Goal: Task Accomplishment & Management: Manage account settings

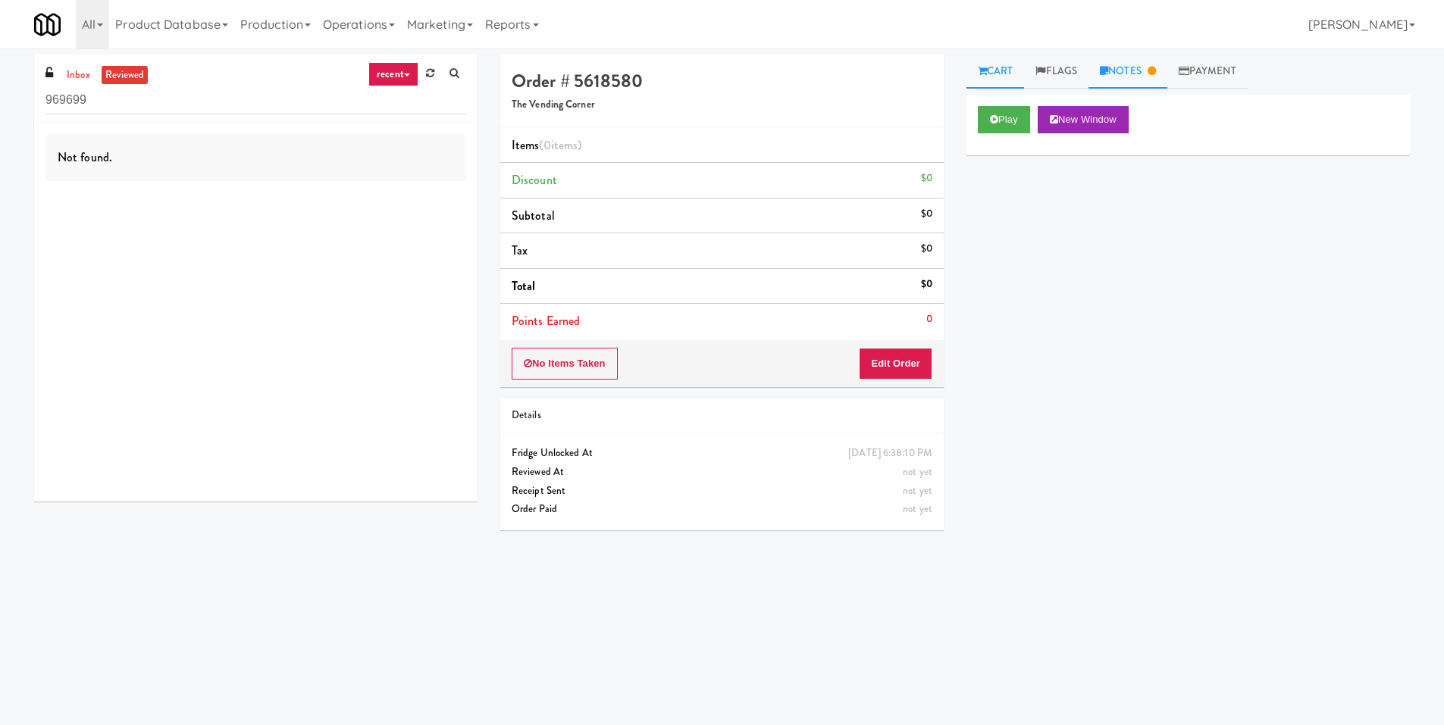
click at [1116, 74] on link "Notes" at bounding box center [1128, 72] width 79 height 34
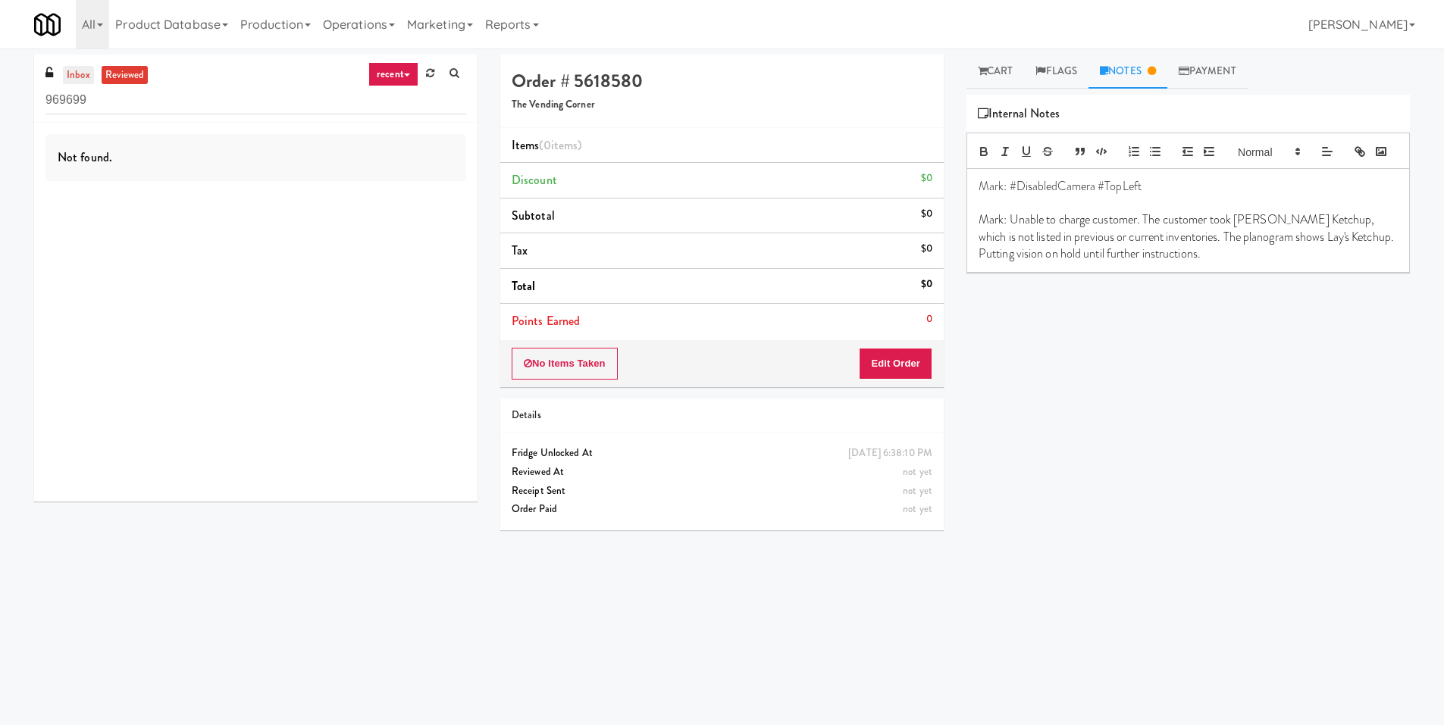
click at [82, 77] on link "inbox" at bounding box center [78, 75] width 31 height 19
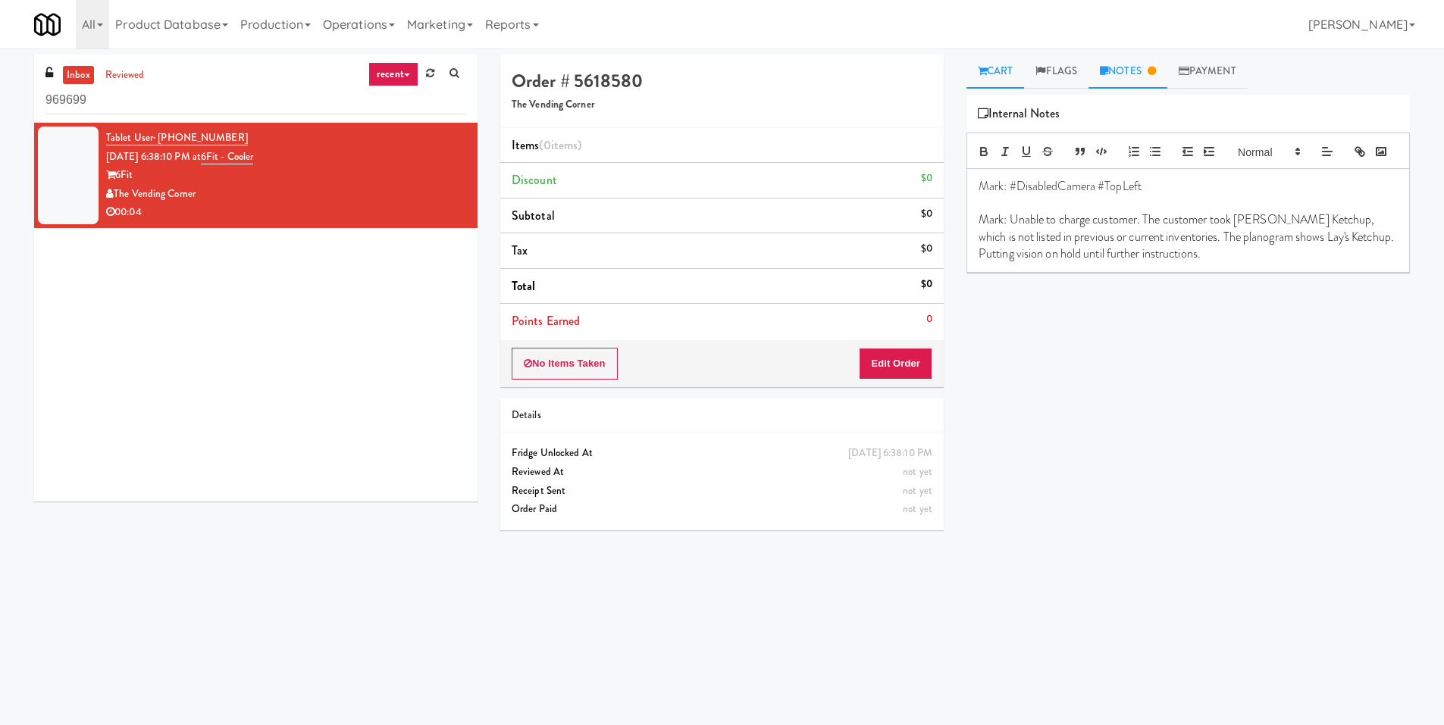
click at [1011, 79] on link "Cart" at bounding box center [996, 72] width 58 height 34
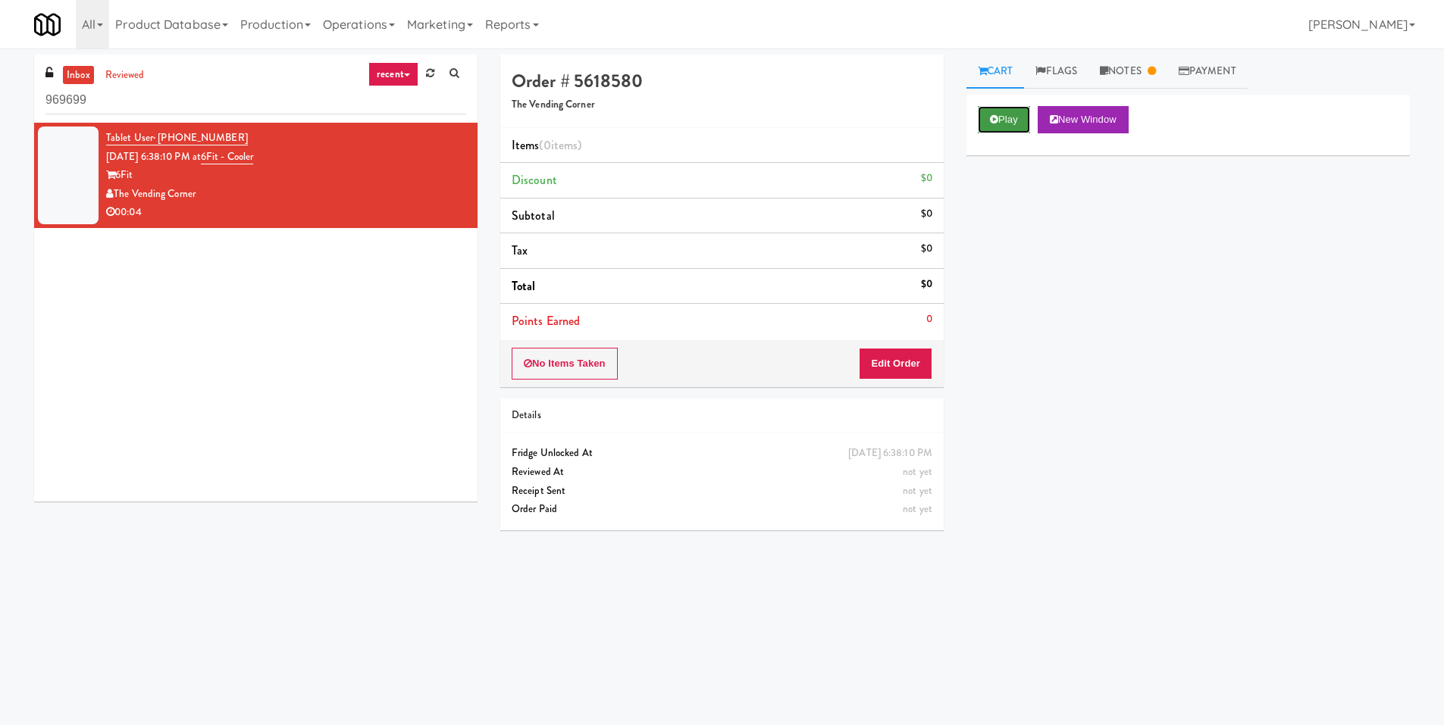
click at [1009, 114] on button "Play" at bounding box center [1004, 119] width 52 height 27
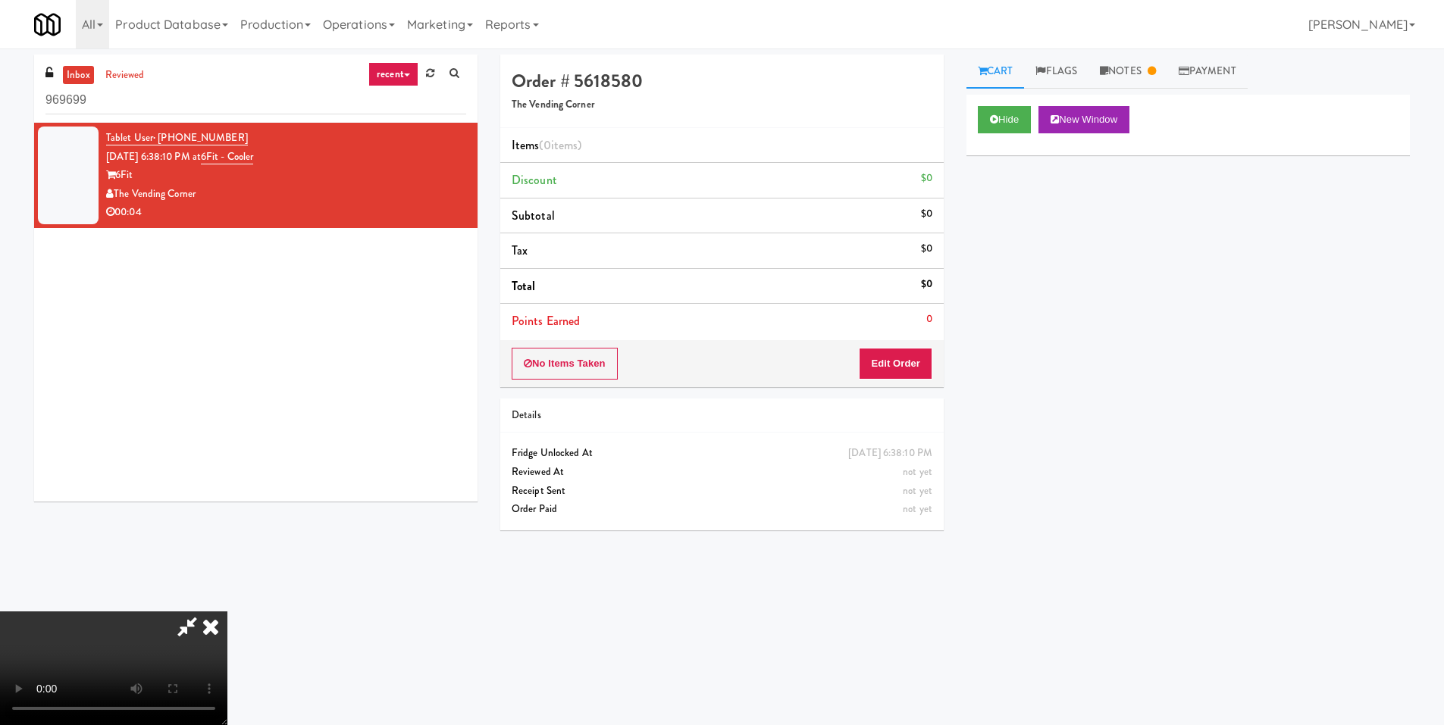
click at [227, 612] on video at bounding box center [113, 669] width 227 height 114
click at [1136, 80] on link "Notes" at bounding box center [1128, 72] width 79 height 34
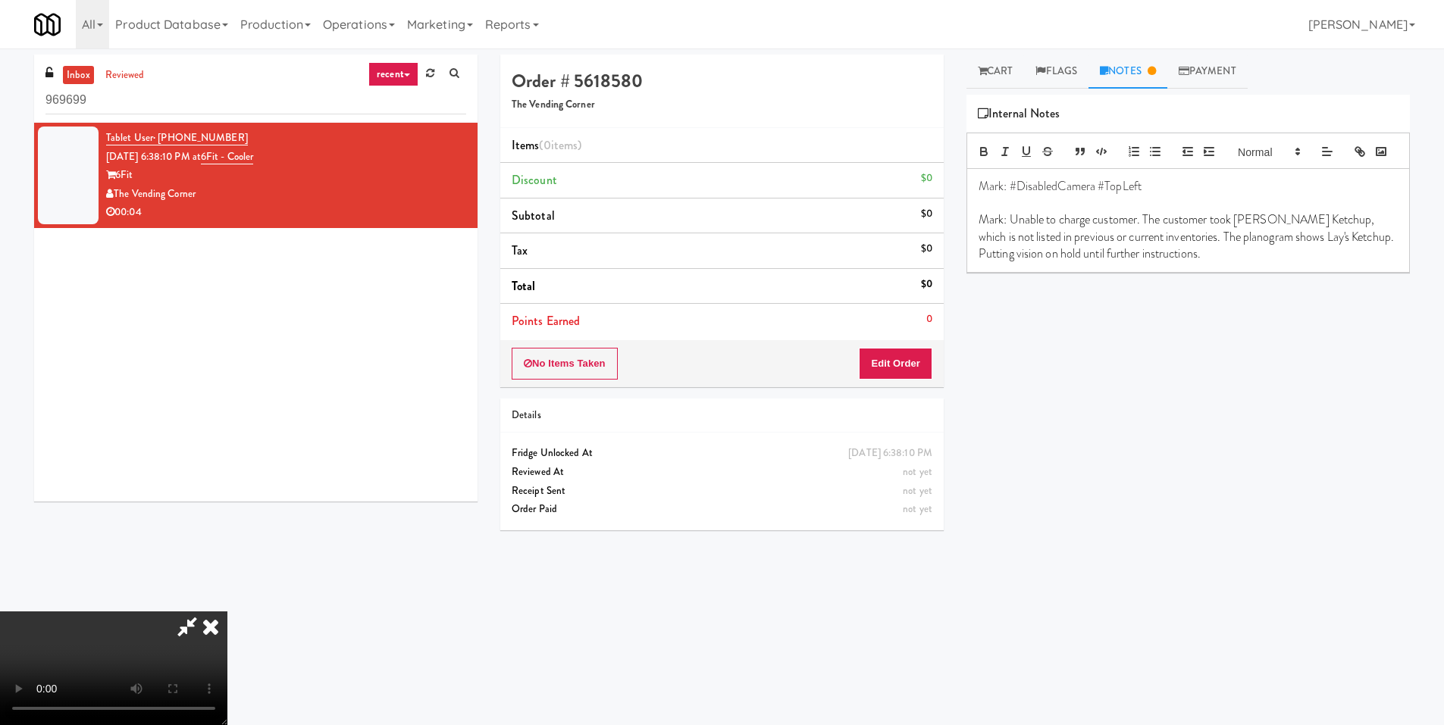
click at [1203, 262] on p "Mark: Unable to charge customer. The customer took [PERSON_NAME] Ketchup, which…" at bounding box center [1188, 237] width 419 height 51
click at [1242, 242] on p "Mark: Unable to charge customer. The customer took [PERSON_NAME] Ketchup, which…" at bounding box center [1188, 237] width 419 height 51
click at [1241, 242] on p "Mark: Unable to charge customer. The customer took [PERSON_NAME] Ketchup, which…" at bounding box center [1188, 237] width 419 height 51
drag, startPoint x: 1240, startPoint y: 242, endPoint x: 1289, endPoint y: 243, distance: 48.5
click at [1289, 243] on p "Mark: Unable to charge customer. The customer took [PERSON_NAME] Ketchup, which…" at bounding box center [1188, 237] width 419 height 51
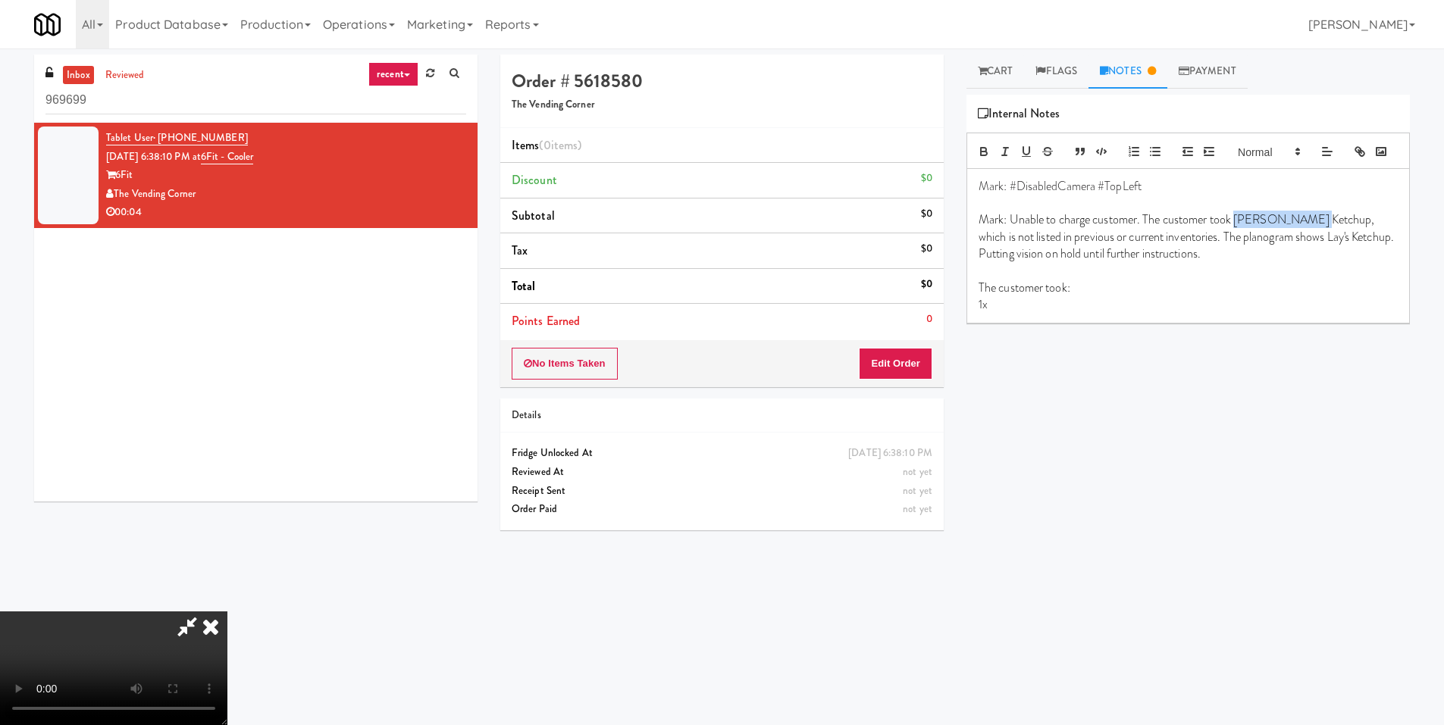
copy p "[PERSON_NAME] Ketchup"
click at [1014, 313] on p "1x" at bounding box center [1188, 304] width 419 height 17
click at [227, 612] on icon at bounding box center [210, 627] width 33 height 30
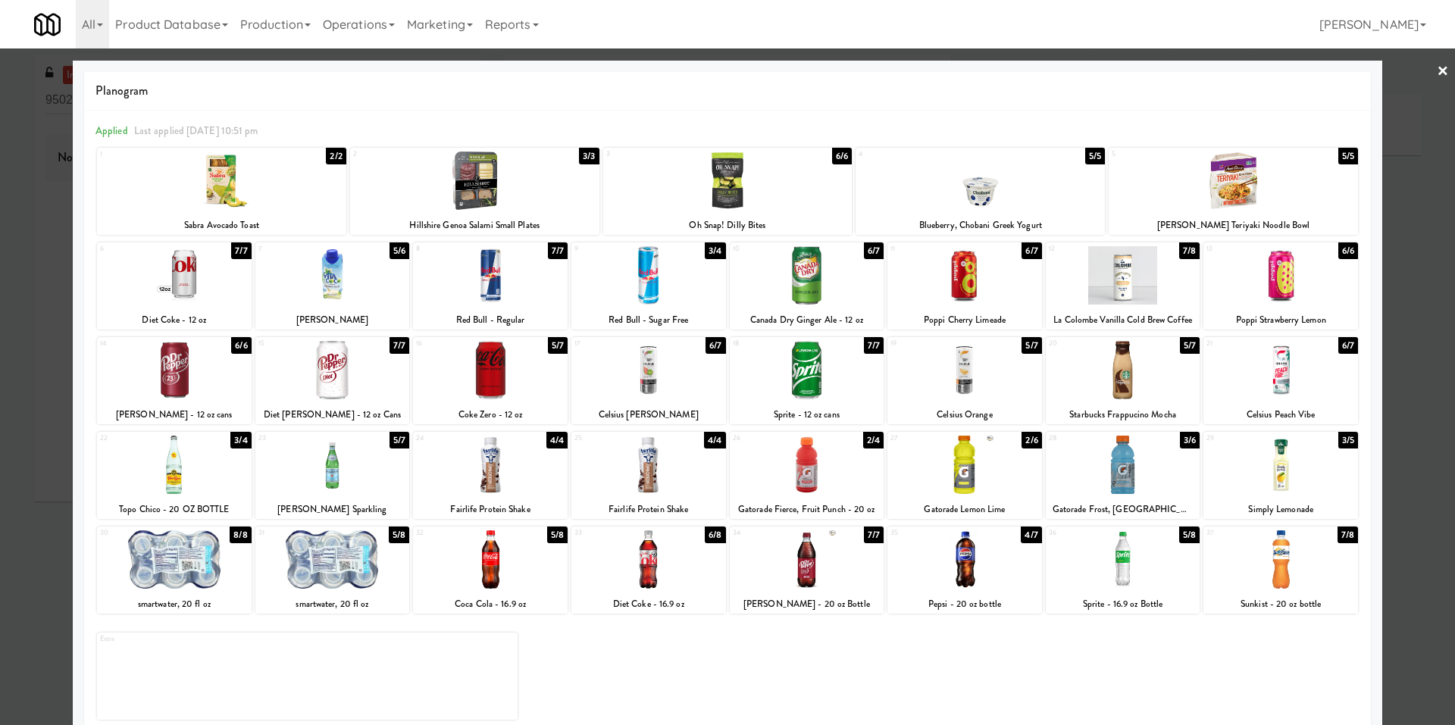
click at [1437, 62] on link "×" at bounding box center [1443, 72] width 12 height 47
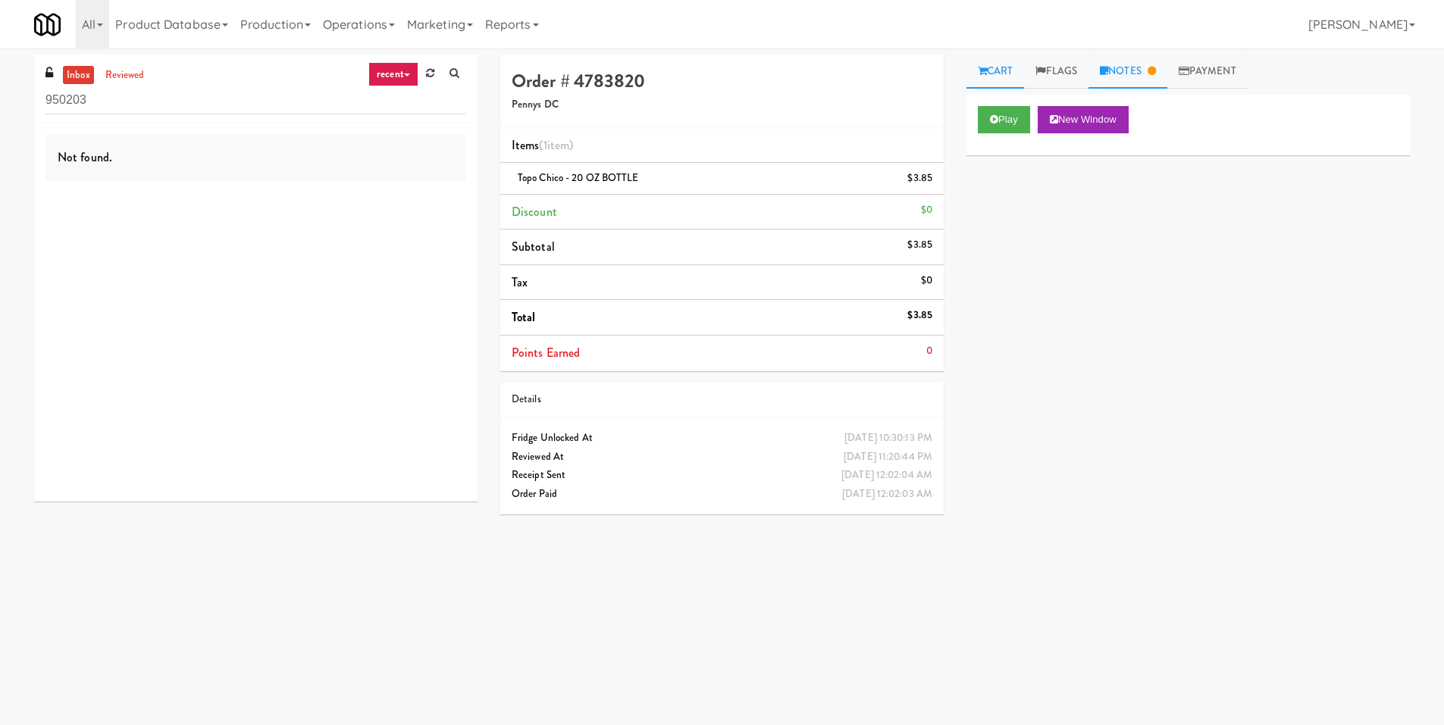
click at [1108, 80] on link "Notes" at bounding box center [1128, 72] width 79 height 34
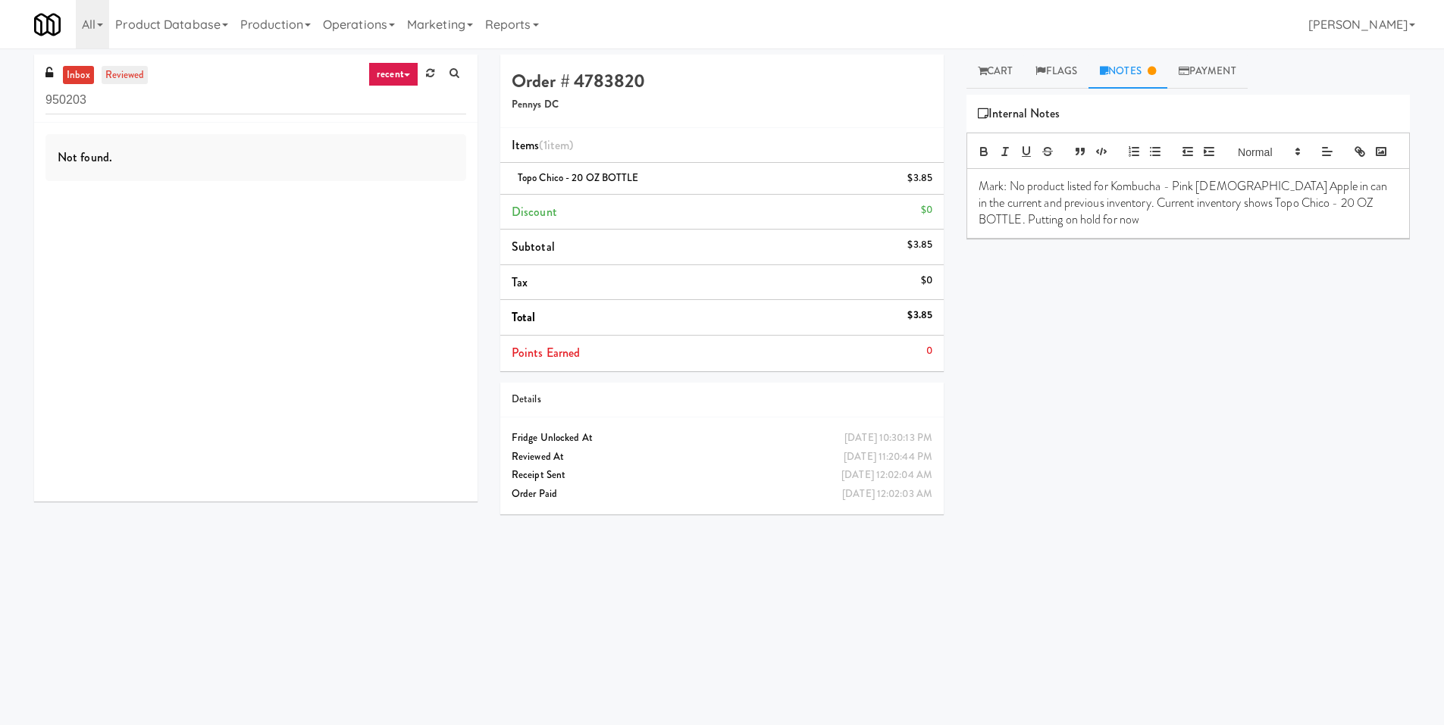
click at [113, 79] on link "reviewed" at bounding box center [125, 75] width 47 height 19
